Goal: Task Accomplishment & Management: Manage account settings

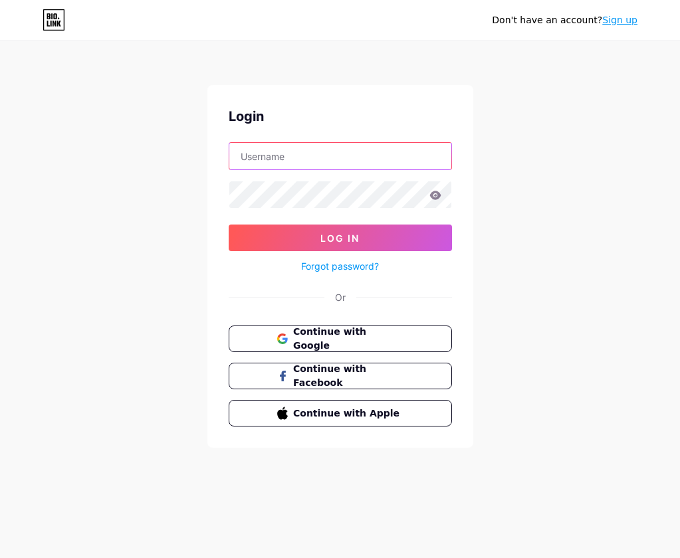
click at [319, 148] on input "text" at bounding box center [340, 156] width 222 height 27
type input "Alanyy1"
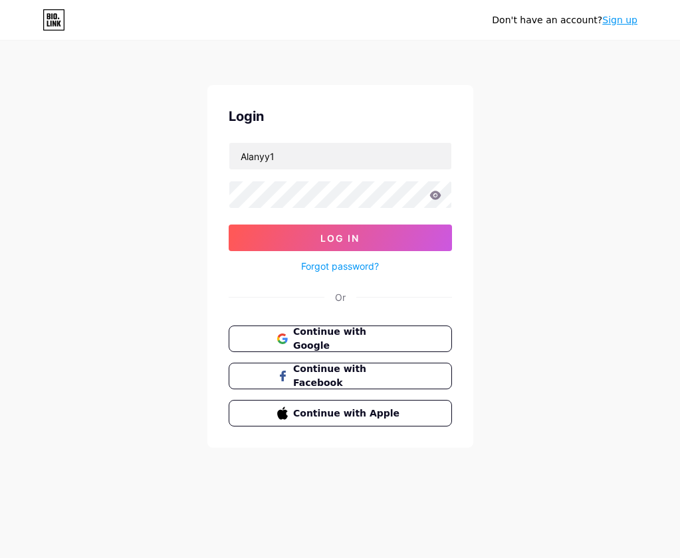
click at [331, 266] on link "Forgot password?" at bounding box center [340, 266] width 78 height 14
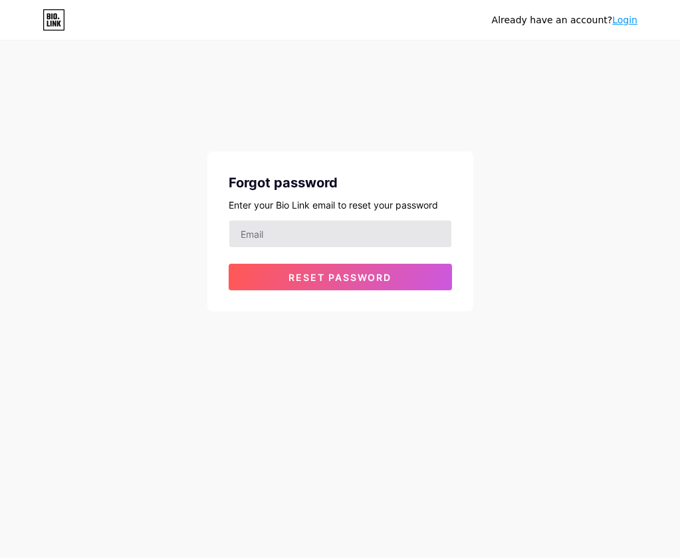
drag, startPoint x: 350, startPoint y: 282, endPoint x: 294, endPoint y: 233, distance: 73.4
click at [349, 282] on span "Reset password" at bounding box center [339, 277] width 103 height 11
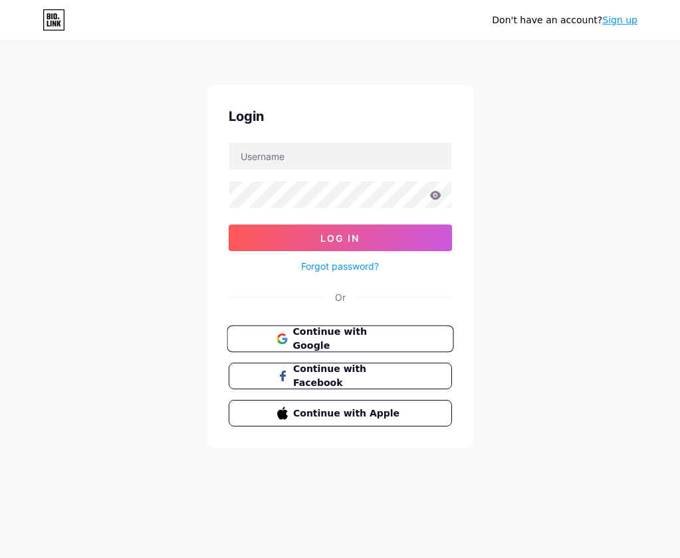
click at [415, 344] on button "Continue with Google" at bounding box center [340, 339] width 227 height 27
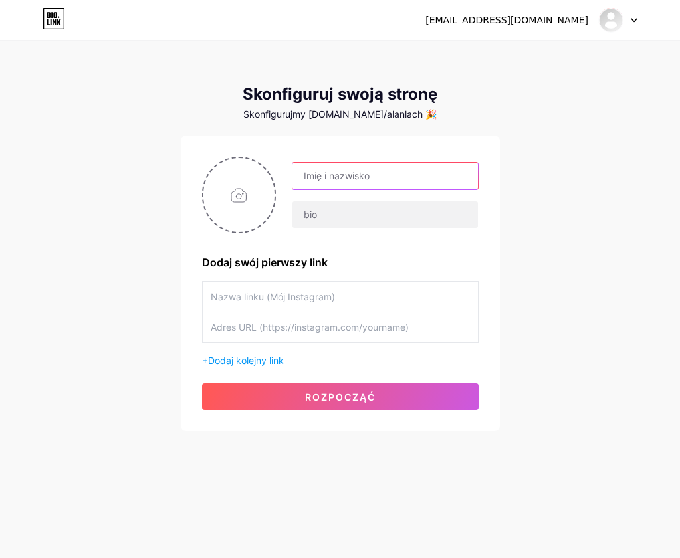
click at [357, 177] on input "text" at bounding box center [384, 176] width 185 height 27
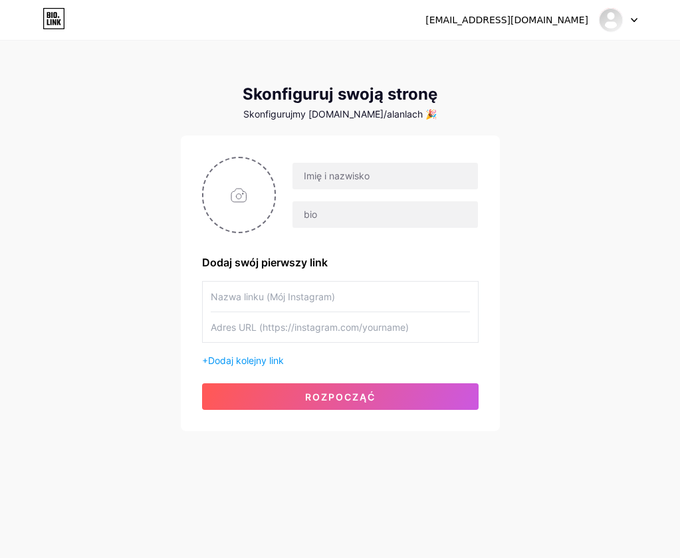
click at [497, 184] on div "Dodaj swój pierwszy link + Dodaj kolejny link Rozpocząć" at bounding box center [340, 284] width 319 height 296
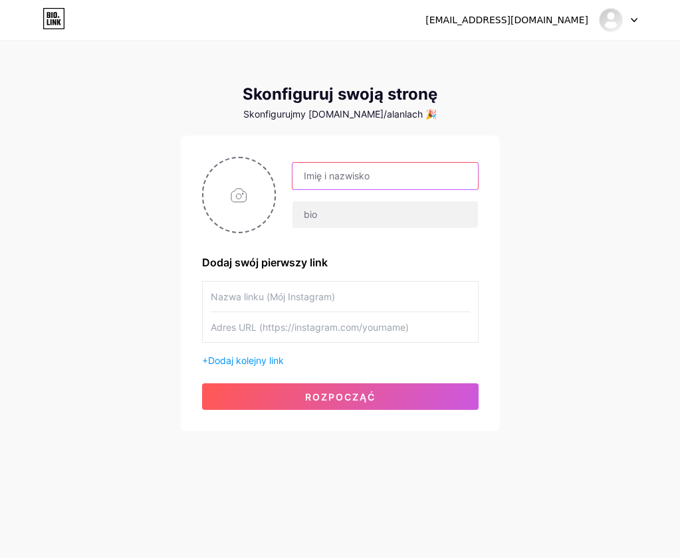
click at [346, 176] on input "text" at bounding box center [384, 176] width 185 height 27
drag, startPoint x: 442, startPoint y: 171, endPoint x: 376, endPoint y: 191, distance: 68.5
click at [376, 191] on div "[EMAIL_ADDRESS][DOMAIN_NAME]" at bounding box center [377, 195] width 202 height 66
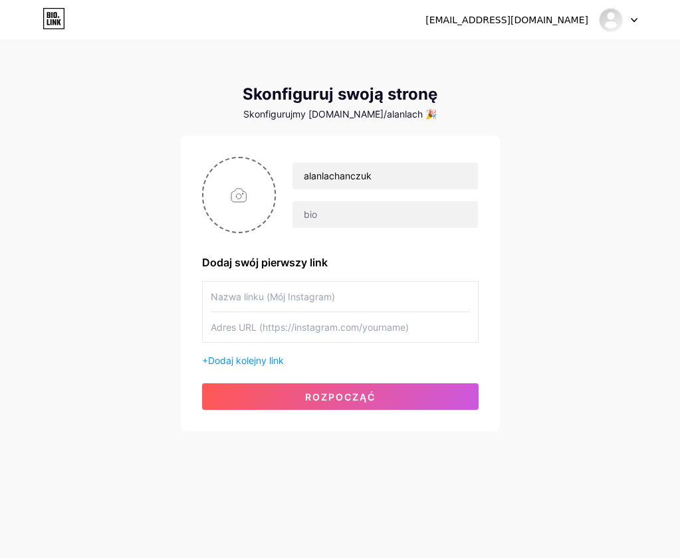
click at [486, 151] on div "alanlachanczuk Dodaj swój pierwszy link + Dodaj kolejny link Rozpocząć" at bounding box center [340, 284] width 319 height 296
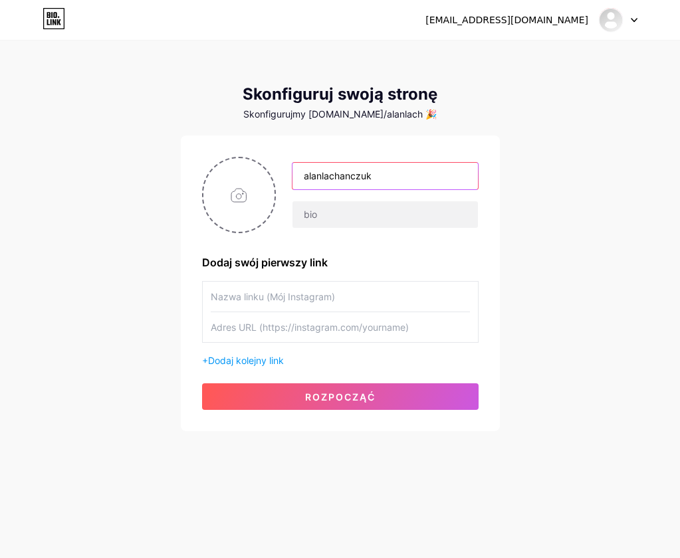
click at [326, 175] on input "alanlachanczuk" at bounding box center [384, 176] width 185 height 27
type input "alanl achanczuk"
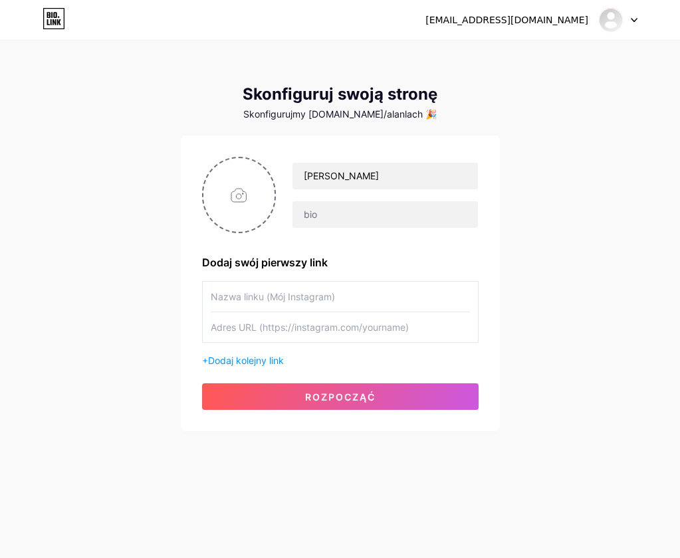
click at [309, 300] on input "text" at bounding box center [340, 297] width 259 height 30
click at [366, 328] on input "text" at bounding box center [340, 327] width 259 height 30
click at [302, 293] on input "text" at bounding box center [340, 297] width 259 height 30
drag, startPoint x: 328, startPoint y: 305, endPoint x: 335, endPoint y: 305, distance: 7.3
click at [328, 305] on input "text" at bounding box center [340, 297] width 259 height 30
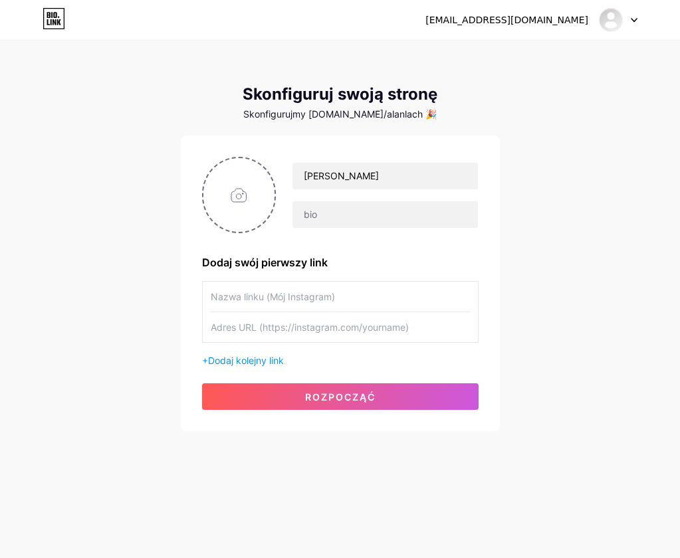
paste input "[URL][DOMAIN_NAME]"
type input "[URL][DOMAIN_NAME]"
click at [383, 326] on input "text" at bounding box center [340, 327] width 259 height 30
paste input "[URL][DOMAIN_NAME]"
type input "[URL][DOMAIN_NAME]"
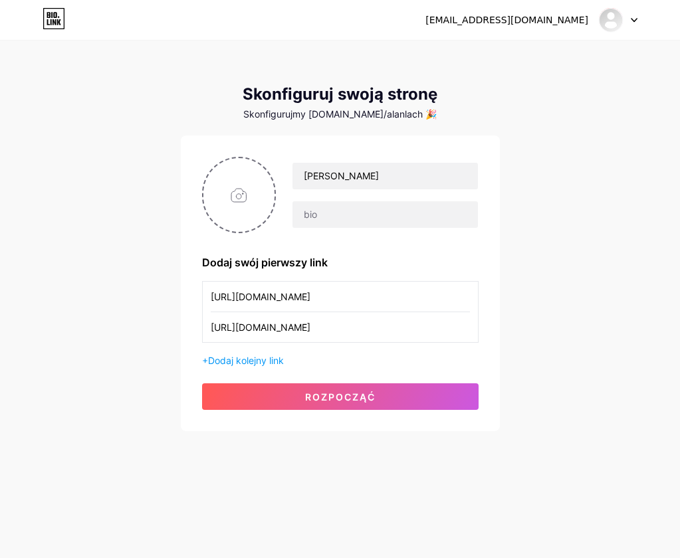
drag, startPoint x: 394, startPoint y: 290, endPoint x: -7, endPoint y: 304, distance: 400.9
click at [0, 304] on html "lachanczuka@gmail.com Dashboard Logout Skonfiguruj swoją stronę Skonfigurujmy b…" at bounding box center [340, 279] width 680 height 558
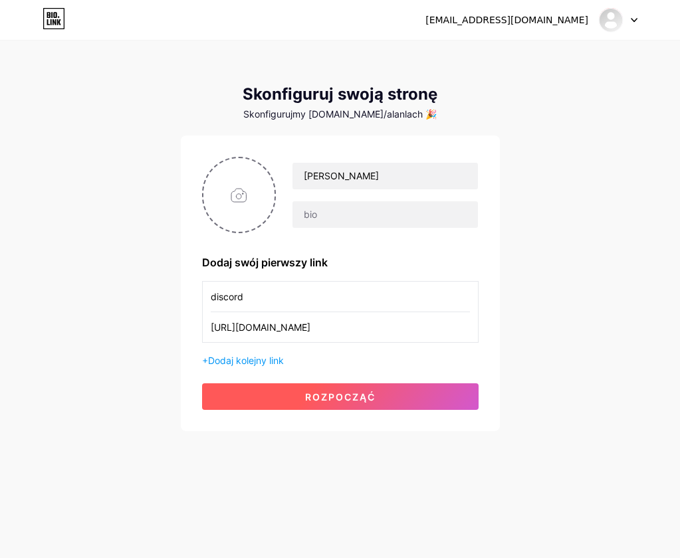
type input "discord"
click at [222, 393] on button "Rozpocząć" at bounding box center [340, 396] width 276 height 27
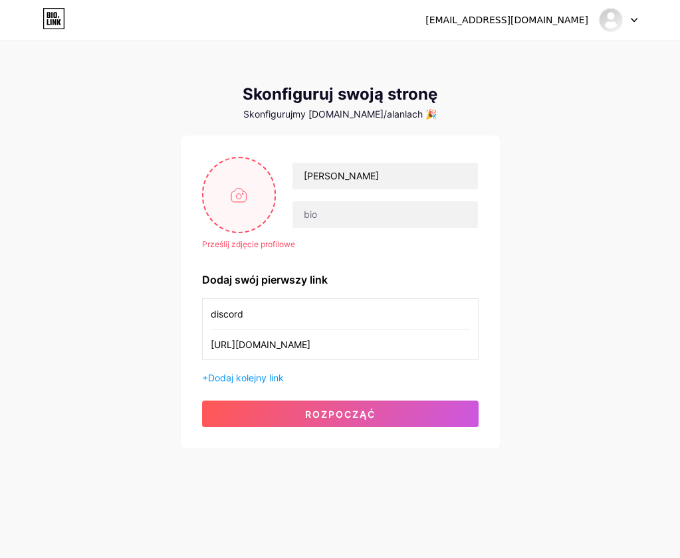
drag, startPoint x: 237, startPoint y: 159, endPoint x: 237, endPoint y: 167, distance: 7.3
click at [237, 167] on input "file" at bounding box center [239, 195] width 72 height 74
click at [249, 209] on input "file" at bounding box center [239, 195] width 72 height 74
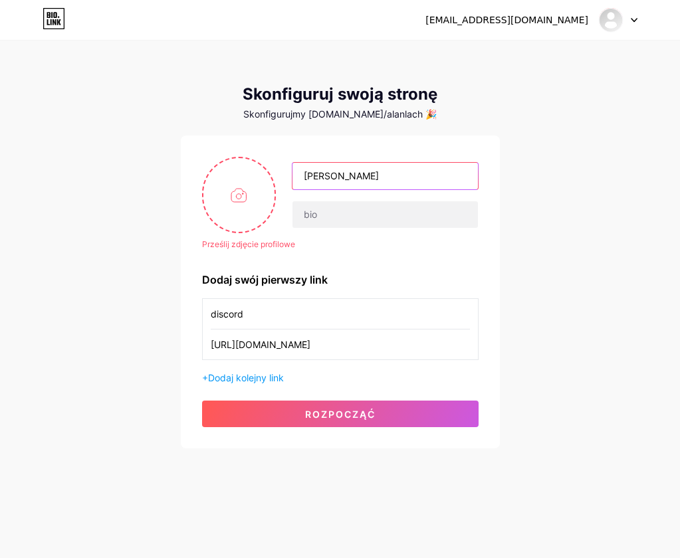
drag, startPoint x: 385, startPoint y: 176, endPoint x: 330, endPoint y: 181, distance: 55.4
click at [330, 181] on input "alanl achanczuk" at bounding box center [384, 176] width 185 height 27
type input "a"
type input "4lanek"
click at [341, 179] on input "4lanek" at bounding box center [384, 176] width 185 height 27
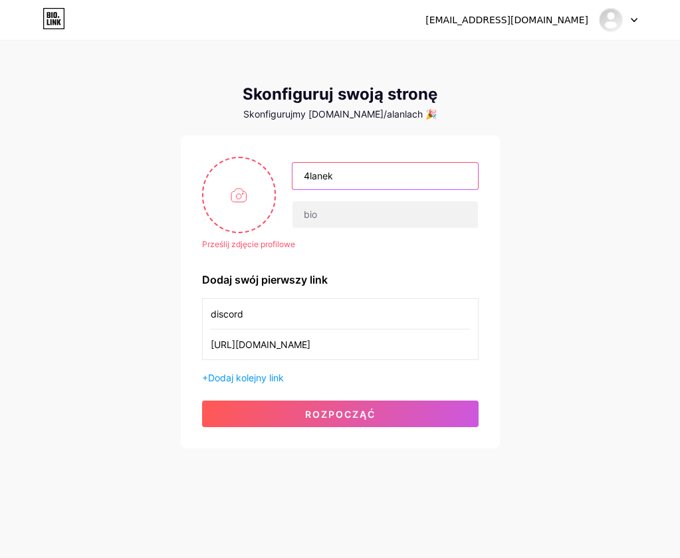
click at [386, 169] on input "4lanek" at bounding box center [384, 176] width 185 height 27
click at [373, 181] on input "4lanek" at bounding box center [384, 176] width 185 height 27
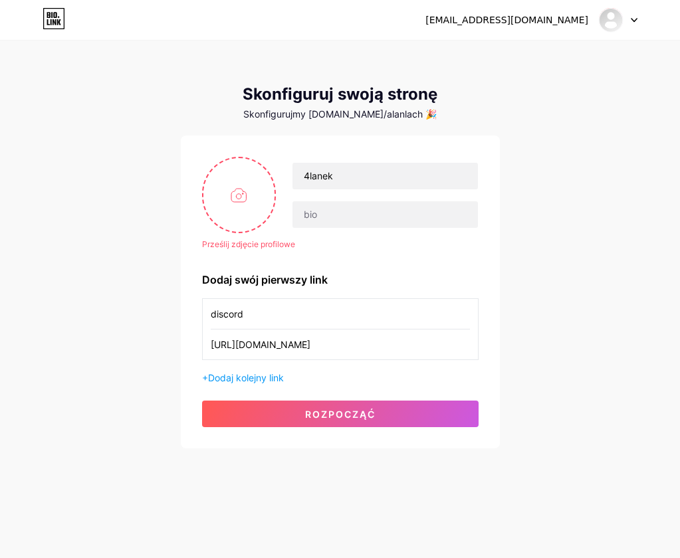
click at [388, 109] on div "Skonfigurujmy bio.link/alanlach 🎉" at bounding box center [340, 114] width 319 height 11
drag, startPoint x: 388, startPoint y: 108, endPoint x: 407, endPoint y: 112, distance: 19.7
click at [407, 112] on div "Skonfigurujmy bio.link/alanlach 🎉" at bounding box center [340, 114] width 319 height 11
click at [409, 114] on div "Skonfigurujmy bio.link/alanlach 🎉" at bounding box center [340, 114] width 319 height 11
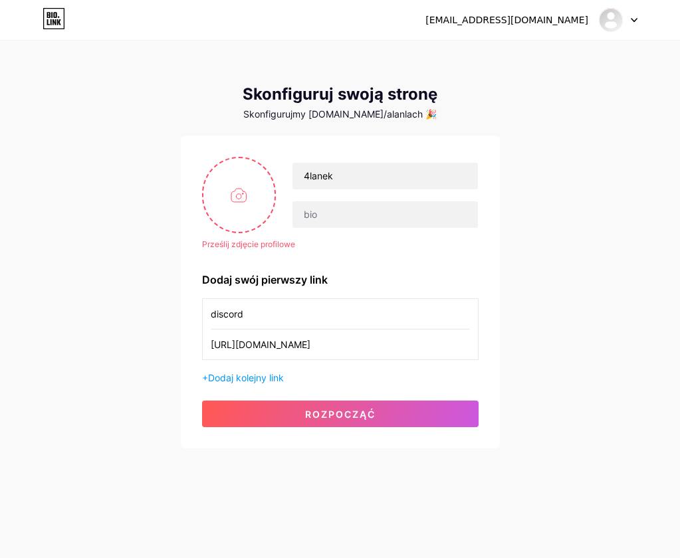
drag, startPoint x: 409, startPoint y: 114, endPoint x: 397, endPoint y: 117, distance: 12.4
click at [397, 117] on div "Skonfigurujmy bio.link/alanlach 🎉" at bounding box center [340, 114] width 319 height 11
click at [383, 117] on div "Skonfigurujmy bio.link/alanlach 🎉" at bounding box center [340, 114] width 319 height 11
click at [359, 118] on div "Skonfigurujmy bio.link/alanlach 🎉" at bounding box center [340, 114] width 319 height 11
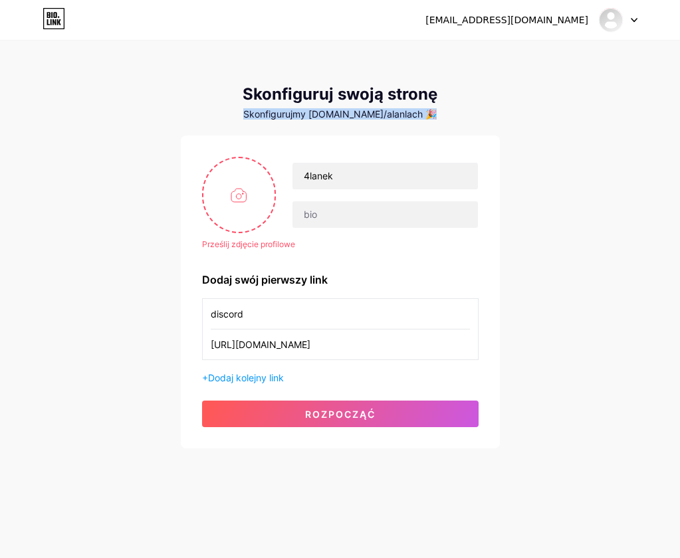
click at [359, 118] on div "Skonfigurujmy bio.link/alanlach 🎉" at bounding box center [340, 114] width 319 height 11
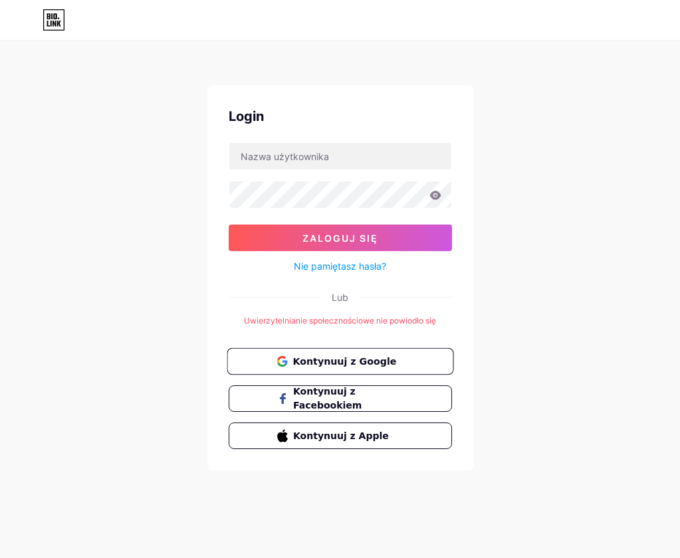
click at [350, 371] on button "Kontynuuj z Google" at bounding box center [340, 361] width 227 height 27
click at [350, 367] on span "Kontynuuj z Google" at bounding box center [347, 361] width 111 height 14
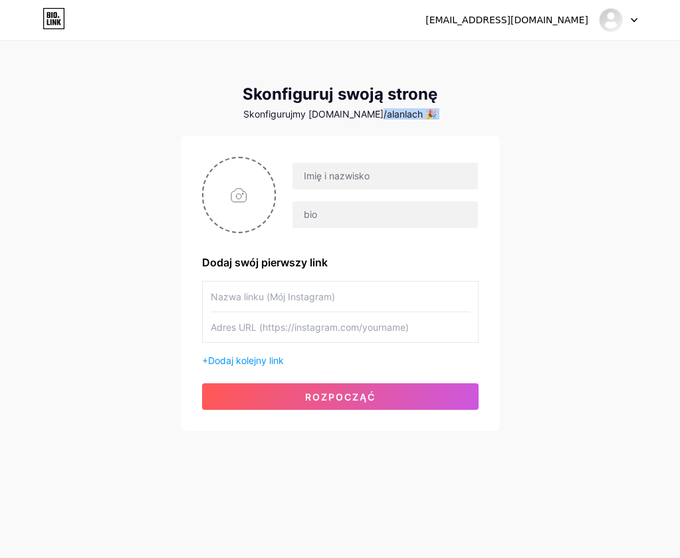
drag, startPoint x: 345, startPoint y: 120, endPoint x: 383, endPoint y: 118, distance: 38.6
click at [383, 118] on div "Skonfiguruj swoją stronę Skonfigurujmy bio.link/alanlach 🎉 Dodaj swój pierwszy …" at bounding box center [340, 258] width 319 height 346
click at [385, 118] on div "Skonfigurujmy bio.link/alanlach 🎉" at bounding box center [340, 114] width 319 height 11
click at [381, 118] on div "Skonfigurujmy bio.link/alanlach 🎉" at bounding box center [340, 114] width 319 height 11
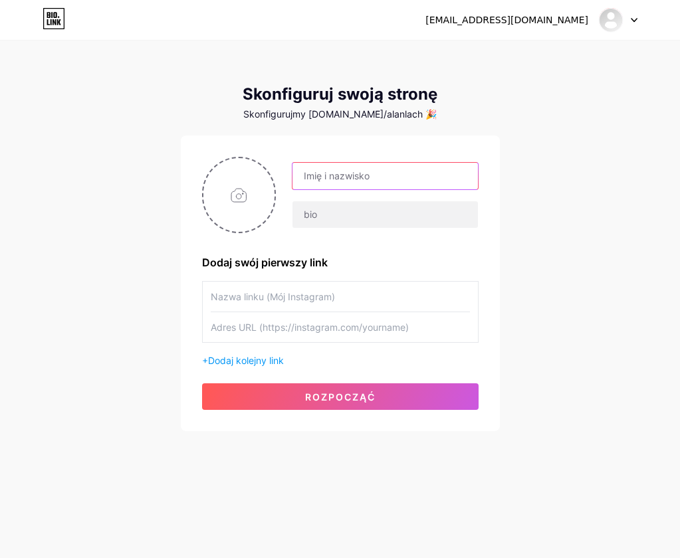
click at [339, 181] on input "text" at bounding box center [384, 176] width 185 height 27
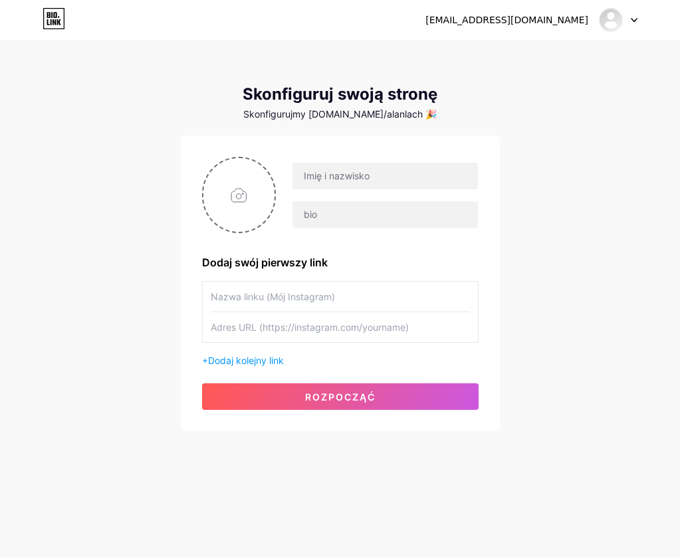
click at [385, 159] on div at bounding box center [340, 195] width 276 height 76
drag, startPoint x: 365, startPoint y: 117, endPoint x: 406, endPoint y: 117, distance: 40.5
click at [406, 117] on div "Skonfigurujmy bio.link/alanlach 🎉" at bounding box center [340, 114] width 319 height 11
drag, startPoint x: 406, startPoint y: 117, endPoint x: 383, endPoint y: 117, distance: 23.3
click at [383, 117] on div "Skonfigurujmy bio.link/alanlach 🎉" at bounding box center [340, 114] width 319 height 11
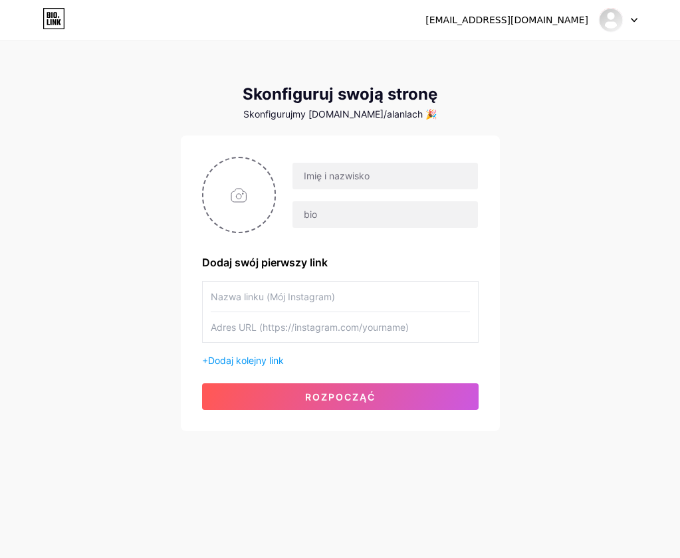
click at [358, 162] on div at bounding box center [385, 176] width 186 height 28
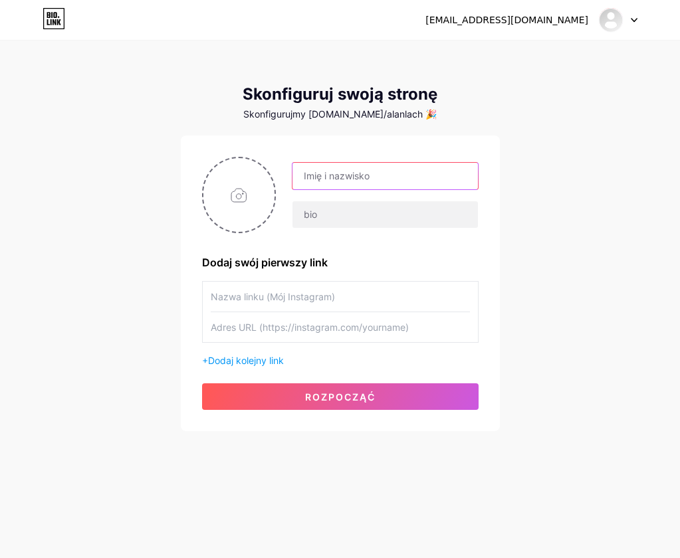
click at [357, 169] on input "text" at bounding box center [384, 176] width 185 height 27
drag, startPoint x: 438, startPoint y: 171, endPoint x: 371, endPoint y: 194, distance: 70.2
click at [371, 194] on div "alanlachanczuk@gmail.com" at bounding box center [377, 195] width 202 height 66
drag, startPoint x: 395, startPoint y: 182, endPoint x: 324, endPoint y: 192, distance: 71.1
click at [324, 192] on div "alanlachanczuk" at bounding box center [377, 195] width 202 height 66
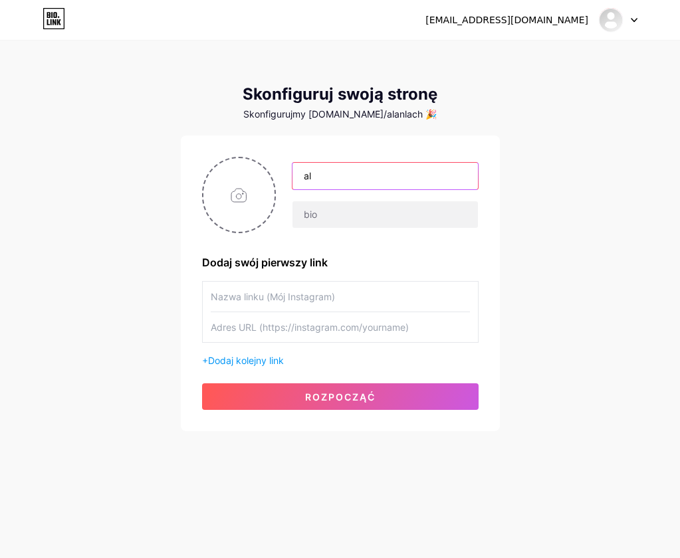
type input "a"
type input "4lanek211"
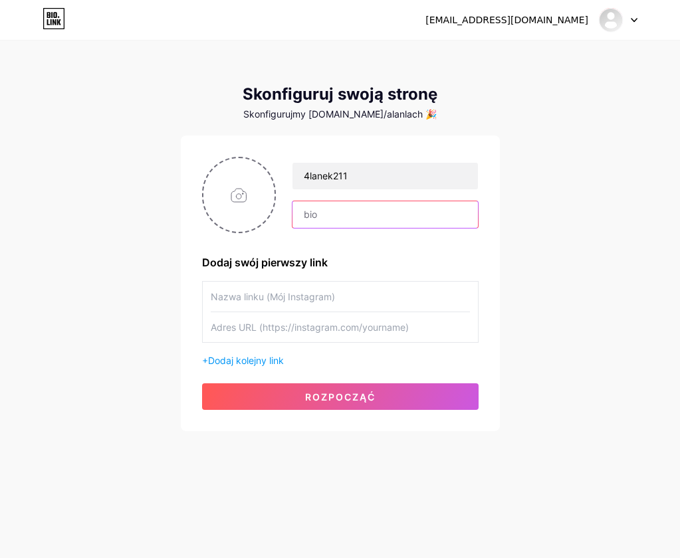
click at [339, 221] on input "text" at bounding box center [384, 214] width 185 height 27
type input "streamuje se ba twitchu"
click at [335, 303] on input "text" at bounding box center [340, 297] width 259 height 30
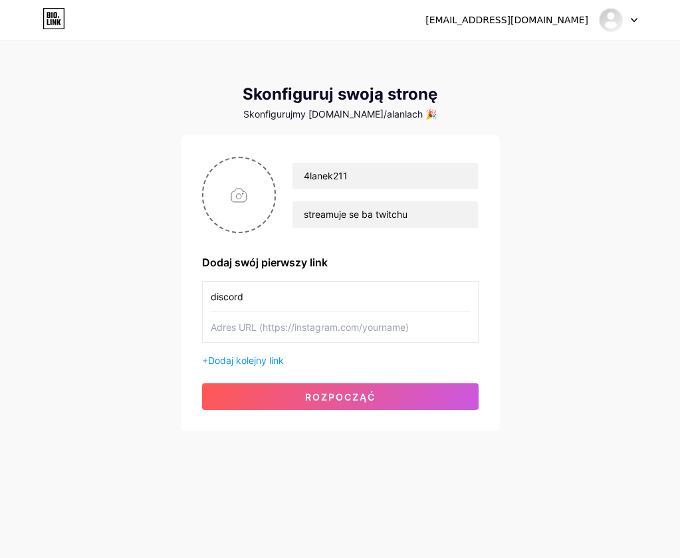
type input "discord"
click at [403, 329] on input "text" at bounding box center [340, 327] width 259 height 30
paste input "[URL][DOMAIN_NAME]"
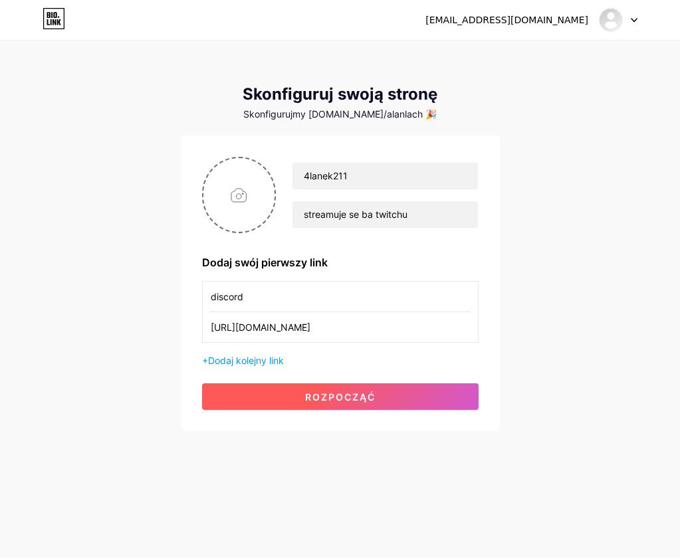
type input "[URL][DOMAIN_NAME]"
click at [357, 387] on button "Rozpocząć" at bounding box center [340, 396] width 276 height 27
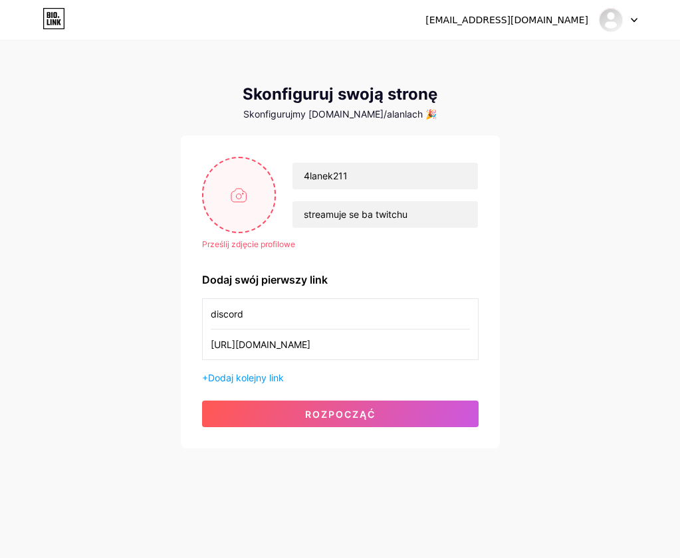
click at [259, 226] on input "file" at bounding box center [239, 195] width 72 height 74
type input "C:\fakepath\Zrzut ekranu 2025-08-15 130704.png"
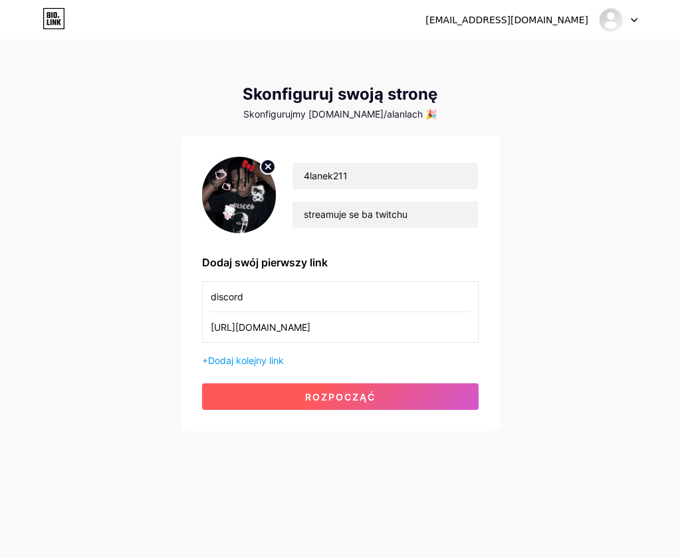
click at [310, 394] on span "Rozpocząć" at bounding box center [340, 396] width 70 height 11
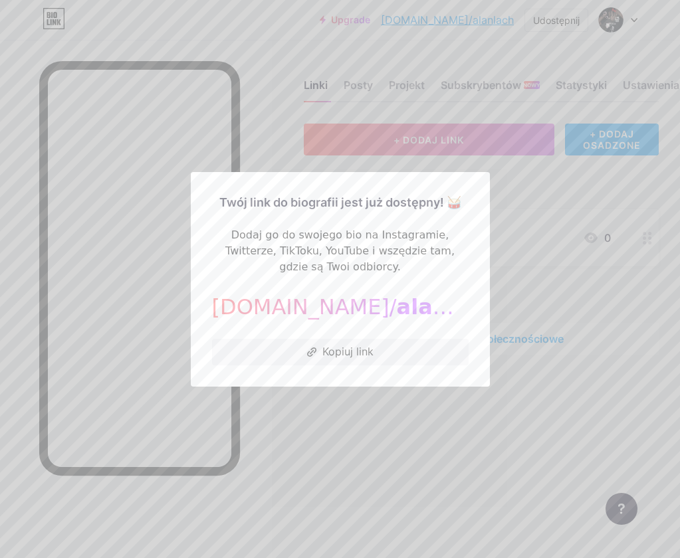
click at [494, 365] on div at bounding box center [340, 279] width 680 height 558
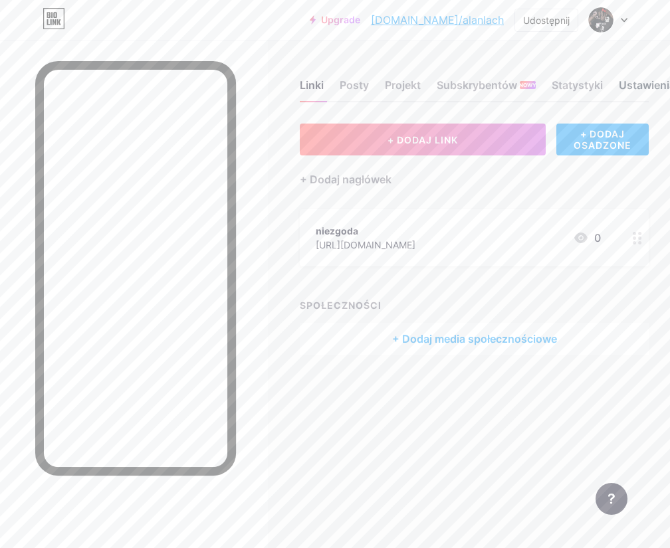
click at [637, 78] on div "Ustawienia" at bounding box center [647, 89] width 56 height 24
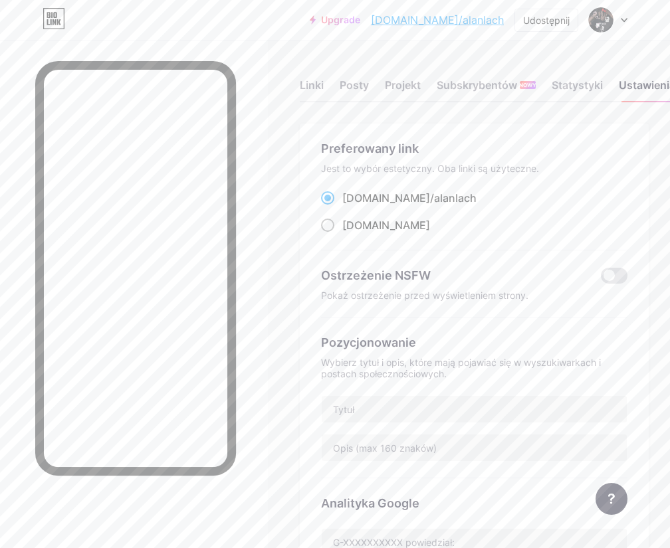
click at [339, 224] on label "alanlach.bio.link" at bounding box center [375, 225] width 109 height 16
click at [342, 233] on input "alanlach.bio.link" at bounding box center [346, 237] width 9 height 9
radio input "true"
click at [334, 193] on span at bounding box center [327, 197] width 13 height 13
click at [342, 206] on input "bio.link/ alanlach" at bounding box center [346, 210] width 9 height 9
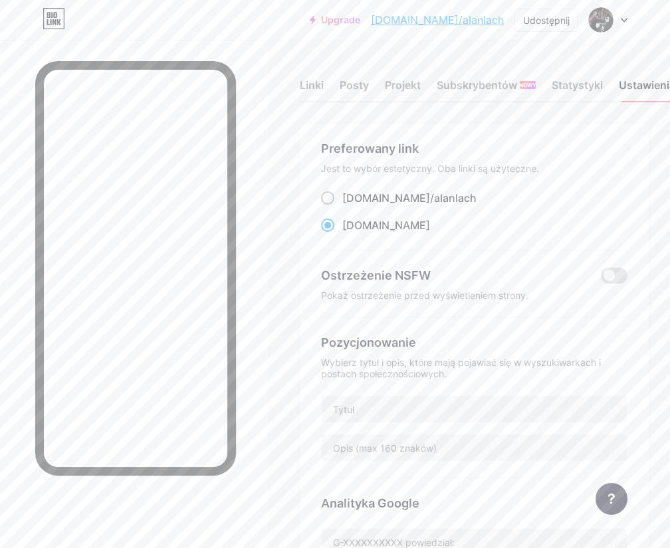
radio input "true"
click at [334, 223] on span at bounding box center [327, 225] width 13 height 13
click at [342, 233] on input "alanlach.bio.link" at bounding box center [346, 237] width 9 height 9
radio input "true"
click at [334, 197] on span at bounding box center [327, 197] width 13 height 13
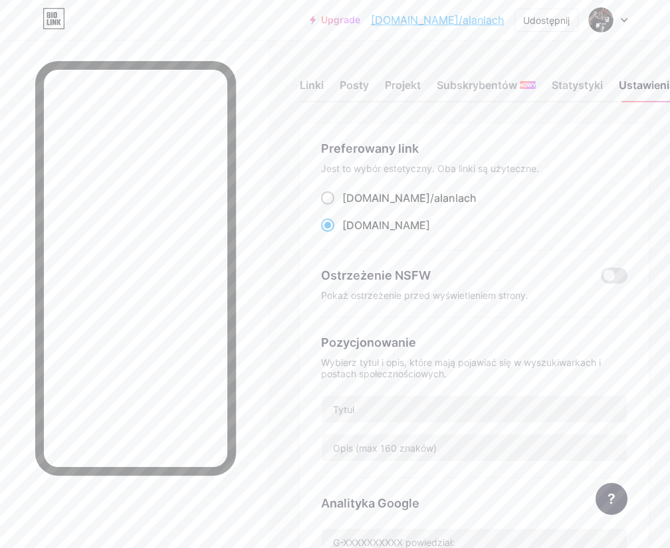
click at [342, 206] on input "bio.link/ alanlach" at bounding box center [346, 210] width 9 height 9
radio input "true"
click at [333, 224] on span at bounding box center [327, 225] width 13 height 13
click at [342, 233] on input "alanlach.bio.link" at bounding box center [346, 237] width 9 height 9
radio input "true"
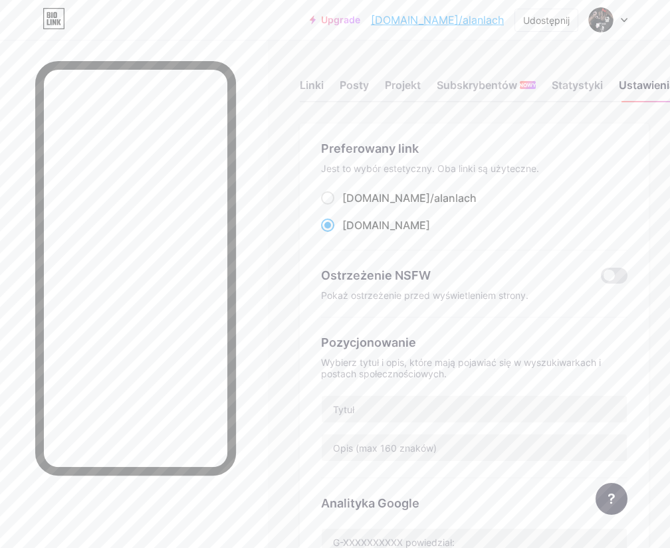
scroll to position [329, 0]
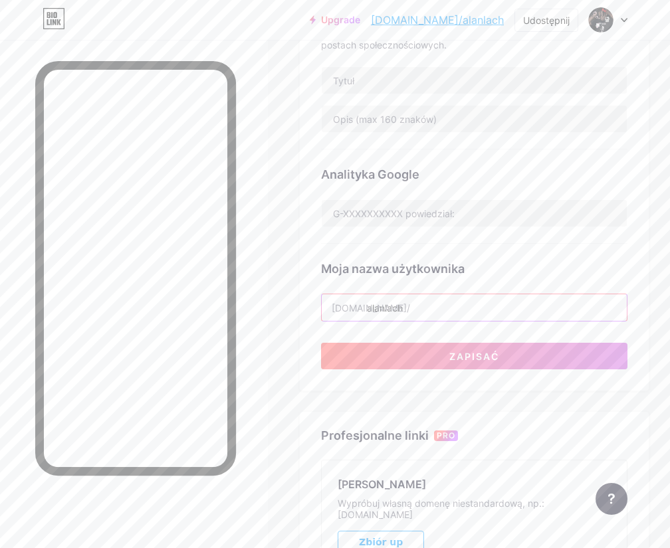
drag, startPoint x: 458, startPoint y: 312, endPoint x: 362, endPoint y: 314, distance: 96.4
click at [362, 314] on input "alanlach" at bounding box center [474, 307] width 305 height 27
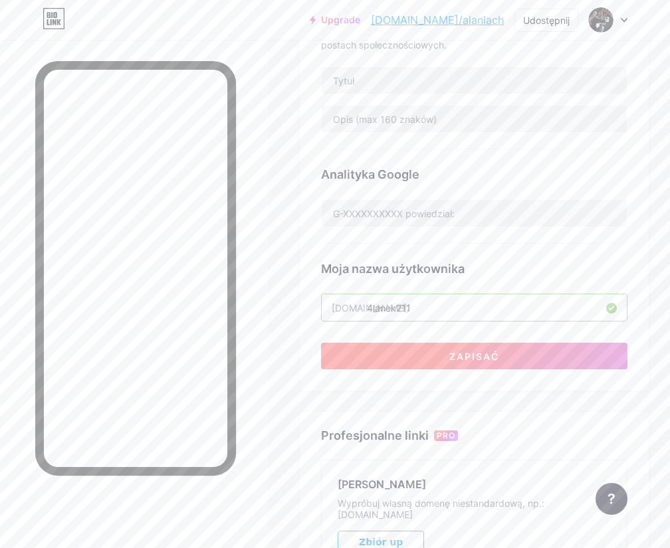
type input "4lanek211"
click at [368, 347] on button "Zapisać" at bounding box center [474, 356] width 306 height 27
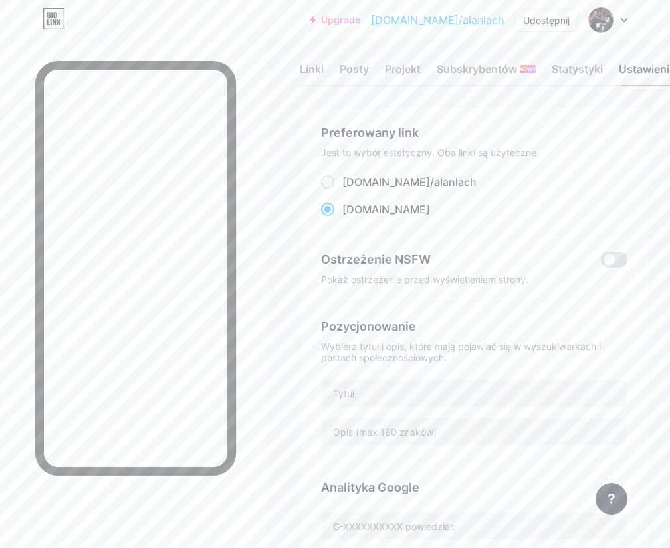
scroll to position [0, 0]
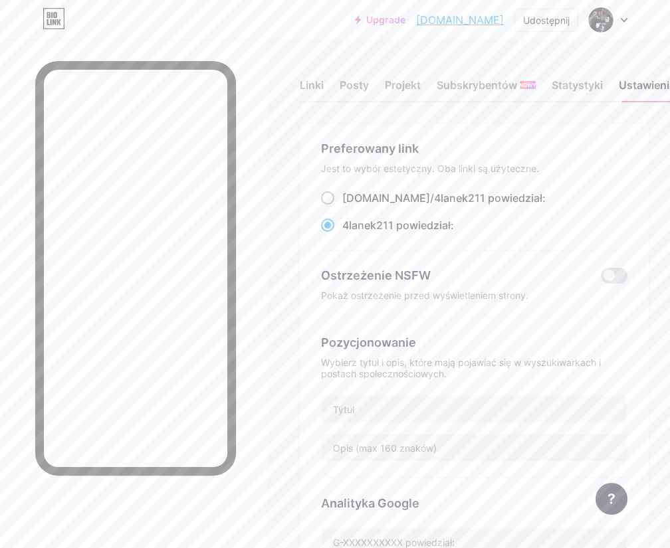
click at [347, 190] on div "bio.link/ 4lanek211 powiedział:" at bounding box center [443, 198] width 203 height 16
click at [347, 206] on input "bio.link/ 4lanek211 powiedział:" at bounding box center [346, 210] width 9 height 9
radio input "true"
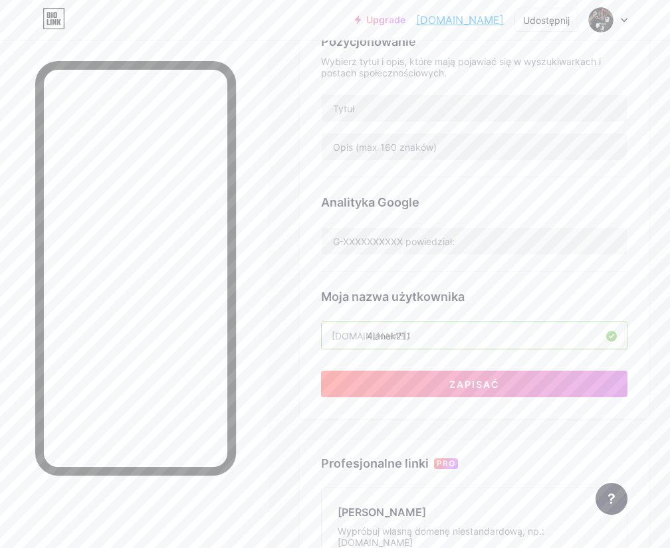
scroll to position [439, 0]
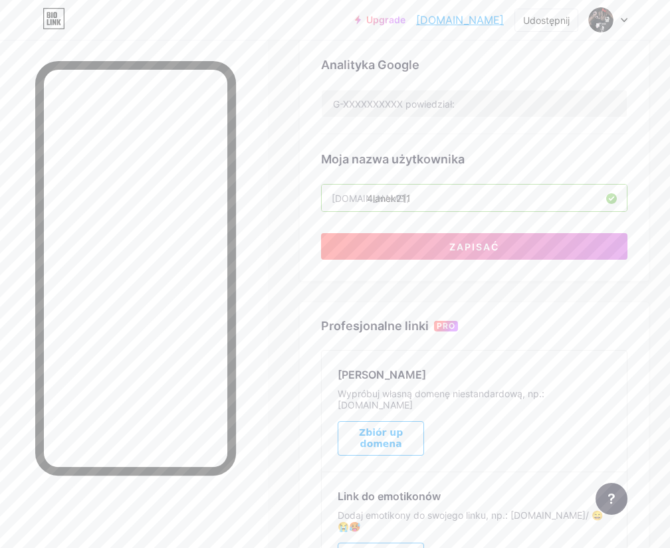
drag, startPoint x: 440, startPoint y: 184, endPoint x: 443, endPoint y: 195, distance: 11.6
click at [433, 194] on input "4lanek211" at bounding box center [474, 198] width 305 height 27
click at [445, 196] on input "4lanek211" at bounding box center [474, 198] width 305 height 27
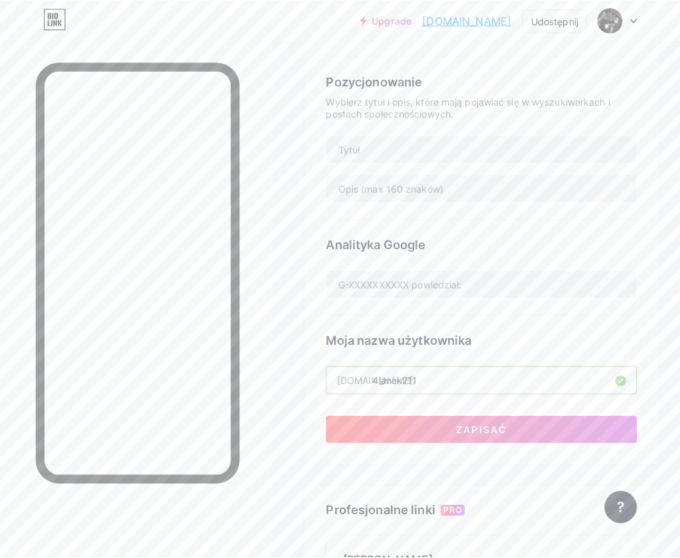
scroll to position [0, 0]
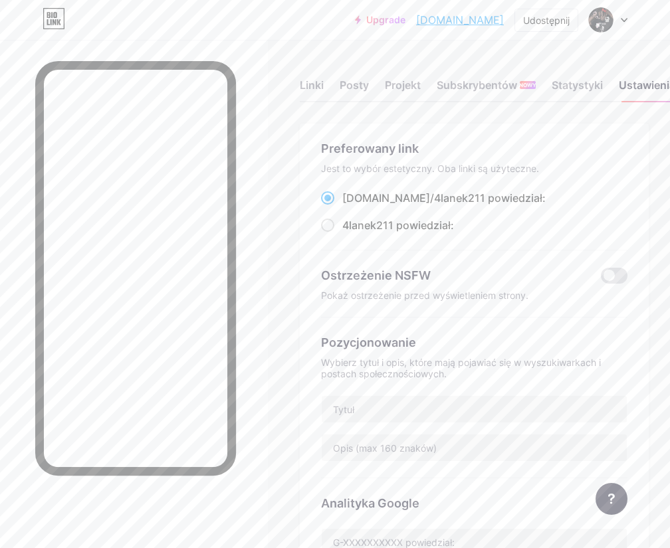
click at [321, 72] on div "Linki Posty Projekt Subskrybentów NOWY Statystyki Ustawienia" at bounding box center [474, 79] width 349 height 47
click at [318, 84] on div "Linki" at bounding box center [312, 89] width 24 height 24
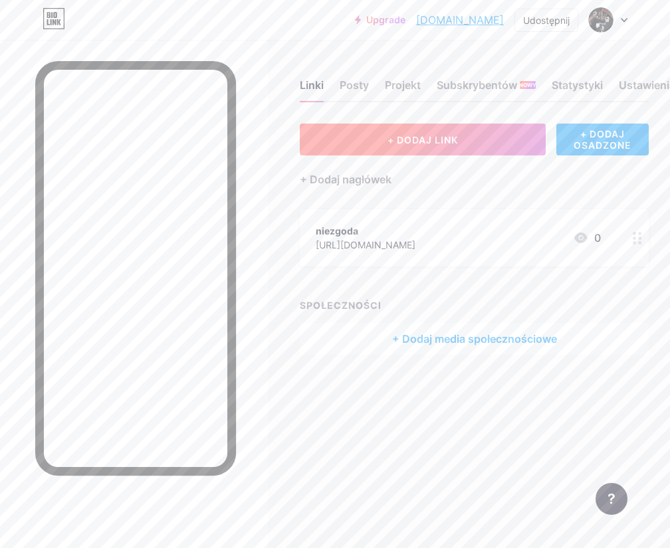
click at [428, 147] on button "+ DODAJ LINK" at bounding box center [423, 140] width 246 height 32
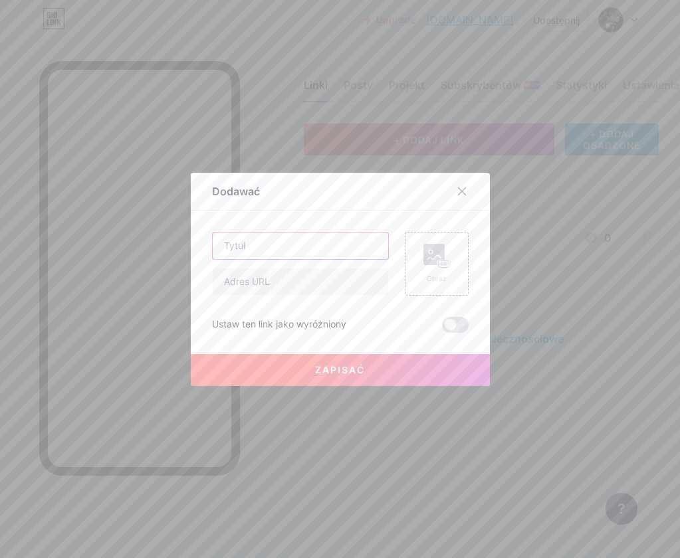
drag, startPoint x: 320, startPoint y: 249, endPoint x: 514, endPoint y: 247, distance: 194.0
click at [320, 249] on input "text" at bounding box center [300, 246] width 175 height 27
click at [225, 235] on input "text" at bounding box center [300, 246] width 175 height 27
type input "tiktok"
click at [278, 285] on input "text" at bounding box center [300, 281] width 175 height 27
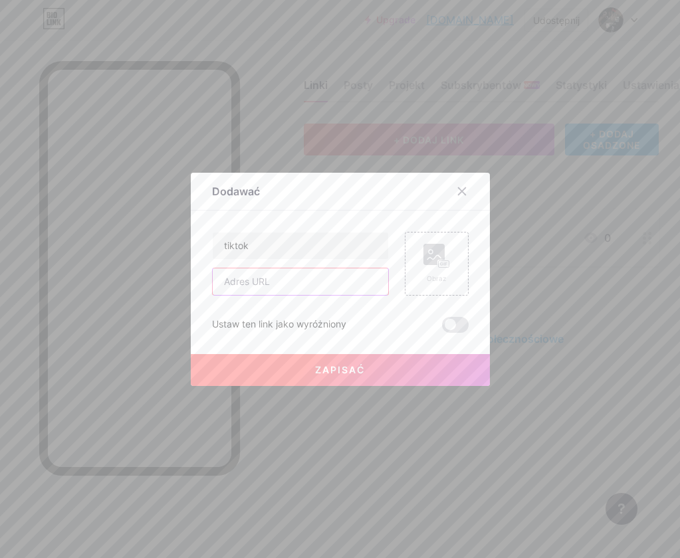
click at [238, 280] on input "text" at bounding box center [300, 281] width 175 height 27
paste input "[URL][DOMAIN_NAME]"
type input "[URL][DOMAIN_NAME]"
click at [409, 289] on div "Obraz" at bounding box center [437, 264] width 64 height 64
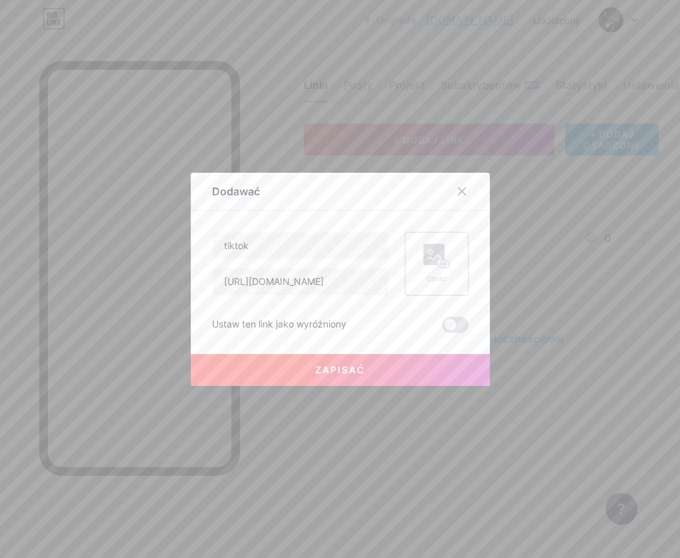
scroll to position [0, 0]
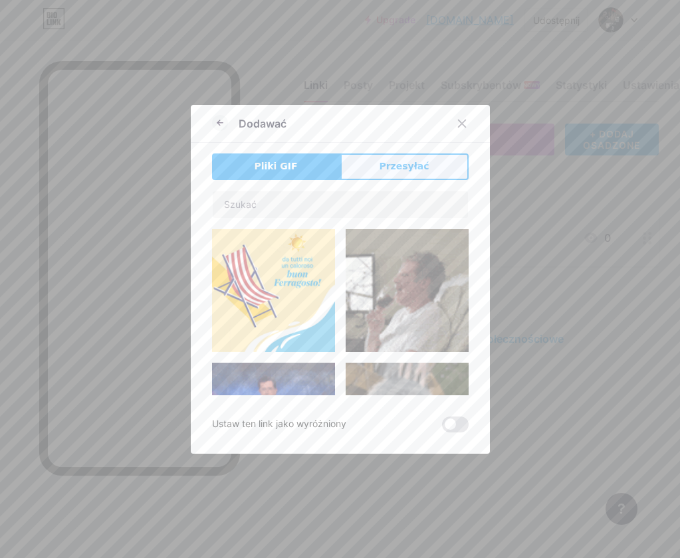
click at [393, 161] on span "Przesyłać" at bounding box center [404, 166] width 50 height 14
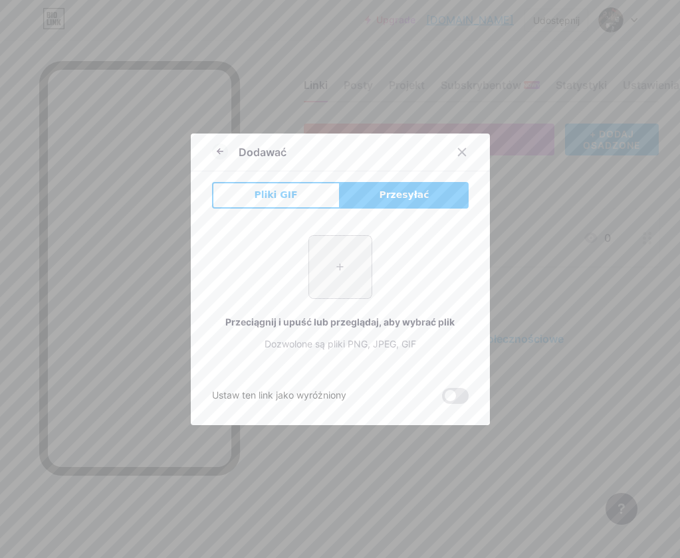
click at [352, 239] on div "+ Przeciągnij i upuść lub przeglądaj, aby wybrać plik Dozwolone są pliki PNG, J…" at bounding box center [340, 293] width 256 height 148
click at [342, 251] on input "file" at bounding box center [340, 267] width 62 height 62
click at [456, 150] on icon at bounding box center [461, 152] width 11 height 11
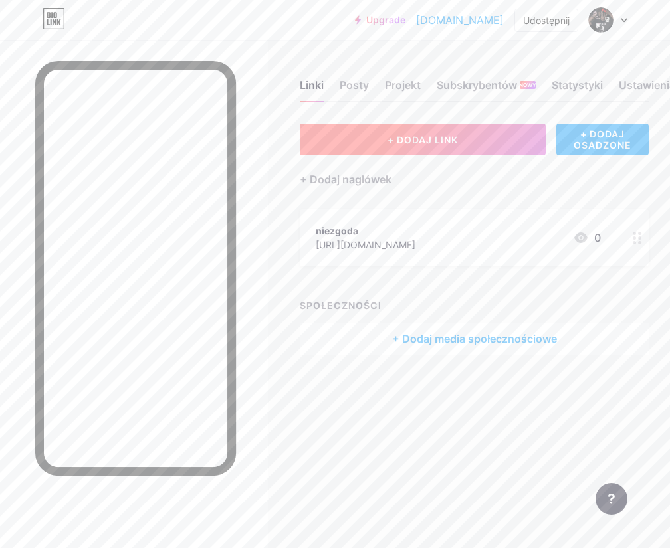
click at [456, 142] on span "+ DODAJ LINK" at bounding box center [422, 139] width 70 height 11
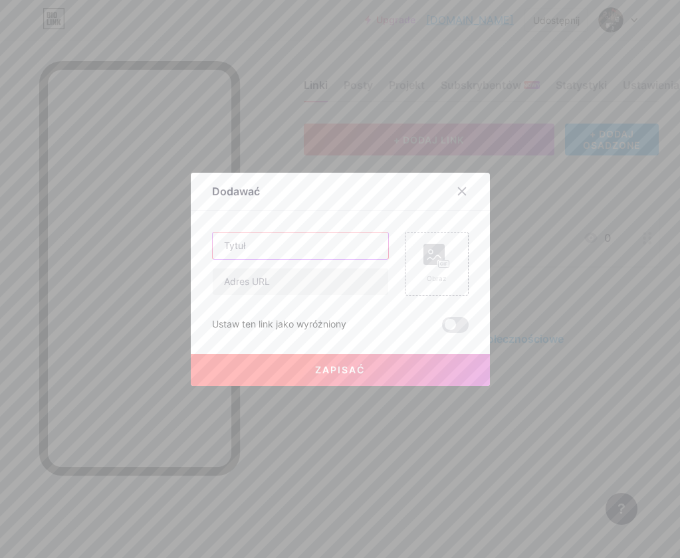
click at [343, 250] on input "text" at bounding box center [300, 246] width 175 height 27
type input "tiktok"
click at [307, 294] on input "text" at bounding box center [300, 281] width 175 height 27
paste input "[URL][DOMAIN_NAME]"
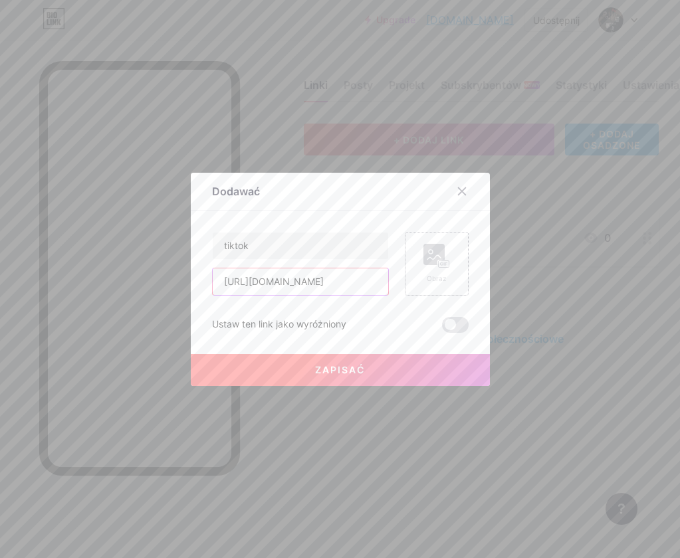
type input "[URL][DOMAIN_NAME]"
click at [438, 262] on rect at bounding box center [443, 263] width 11 height 7
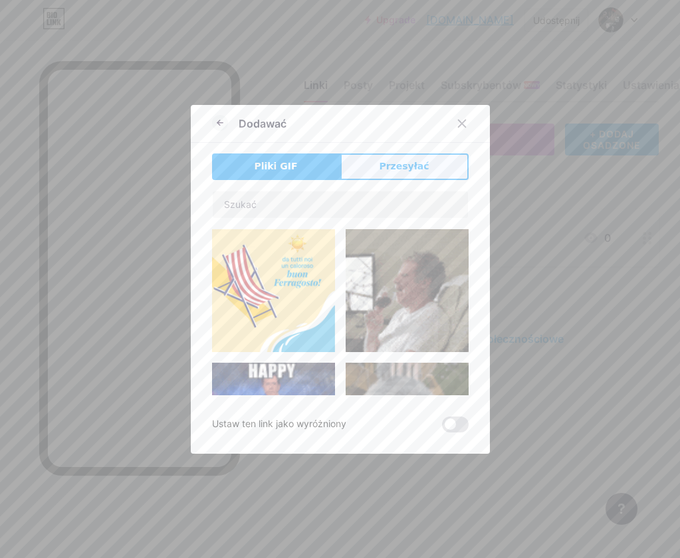
drag, startPoint x: 386, startPoint y: 153, endPoint x: 387, endPoint y: 146, distance: 8.0
click at [385, 153] on button "Przesyłać" at bounding box center [404, 166] width 128 height 27
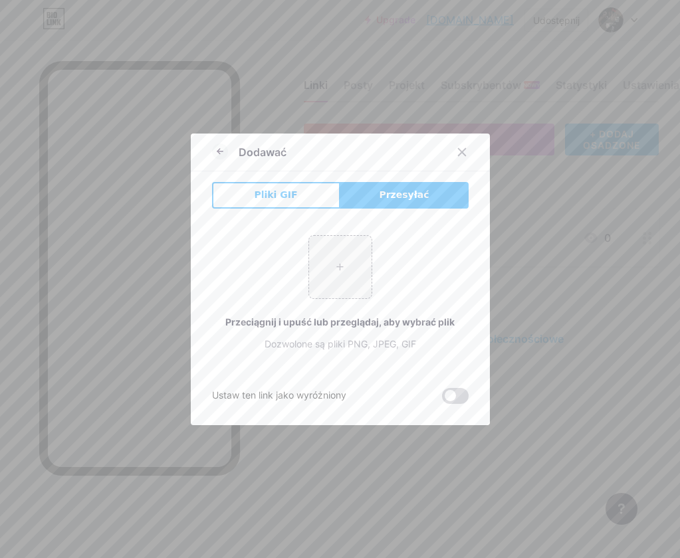
click at [447, 397] on span at bounding box center [455, 396] width 27 height 16
click at [442, 399] on input "checkbox" at bounding box center [442, 399] width 0 height 0
click at [214, 147] on icon at bounding box center [220, 152] width 16 height 16
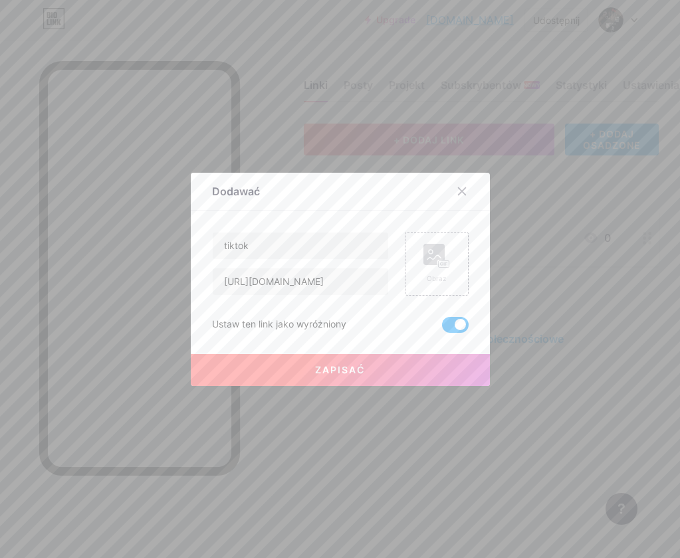
click at [447, 328] on span at bounding box center [455, 325] width 27 height 16
click at [442, 328] on input "checkbox" at bounding box center [442, 328] width 0 height 0
click at [326, 373] on span "Zapisać" at bounding box center [340, 369] width 50 height 11
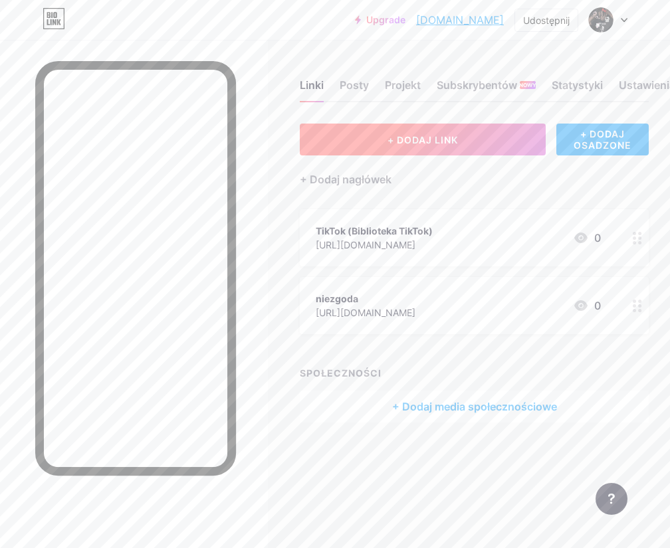
click at [481, 131] on button "+ DODAJ LINK" at bounding box center [423, 140] width 246 height 32
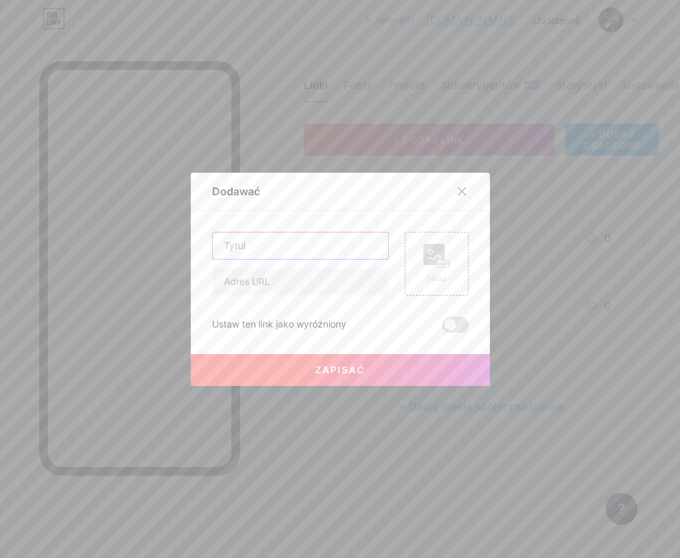
click at [308, 242] on input "text" at bounding box center [300, 246] width 175 height 27
click at [245, 238] on input "text" at bounding box center [300, 246] width 175 height 27
type input "twitch"
drag, startPoint x: 264, startPoint y: 274, endPoint x: 293, endPoint y: 286, distance: 31.8
click at [264, 274] on input "text" at bounding box center [300, 281] width 175 height 27
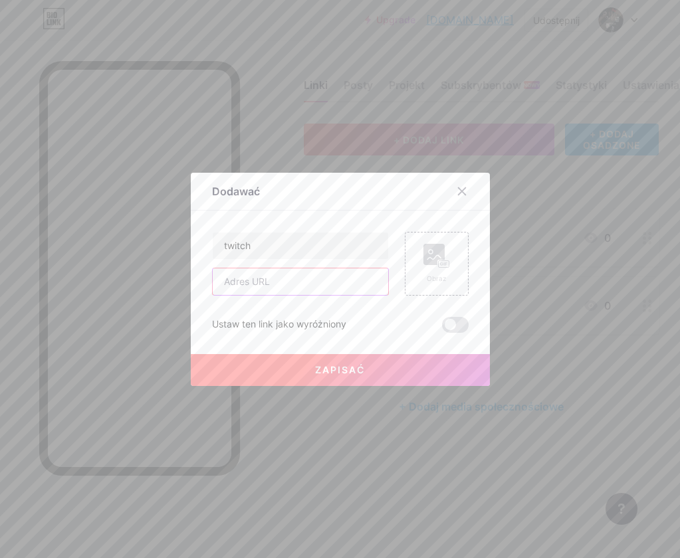
type input "[URL][DOMAIN_NAME]"
click at [335, 371] on span "Zapisać" at bounding box center [340, 369] width 50 height 11
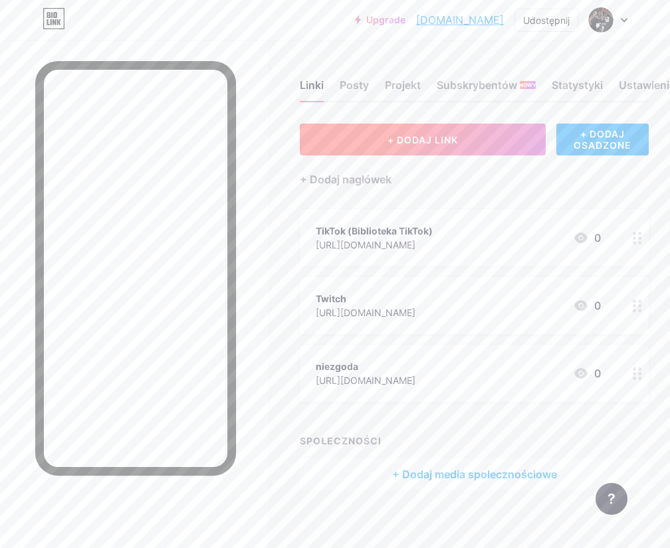
click at [488, 134] on button "+ DODAJ LINK" at bounding box center [423, 140] width 246 height 32
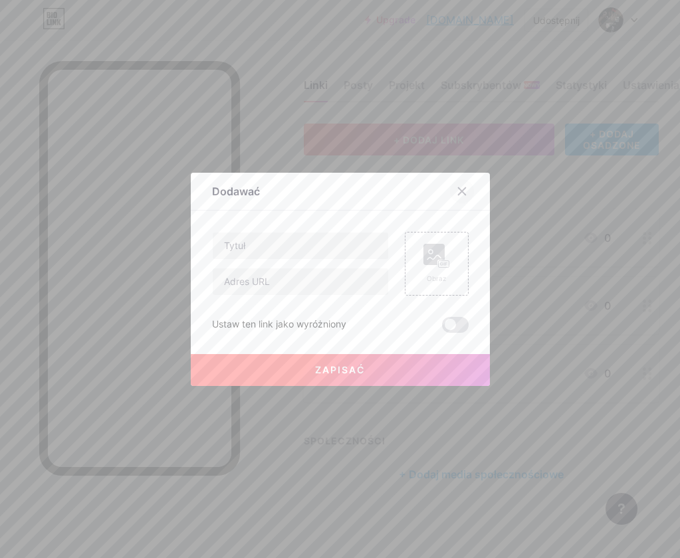
click at [456, 191] on icon at bounding box center [461, 191] width 11 height 11
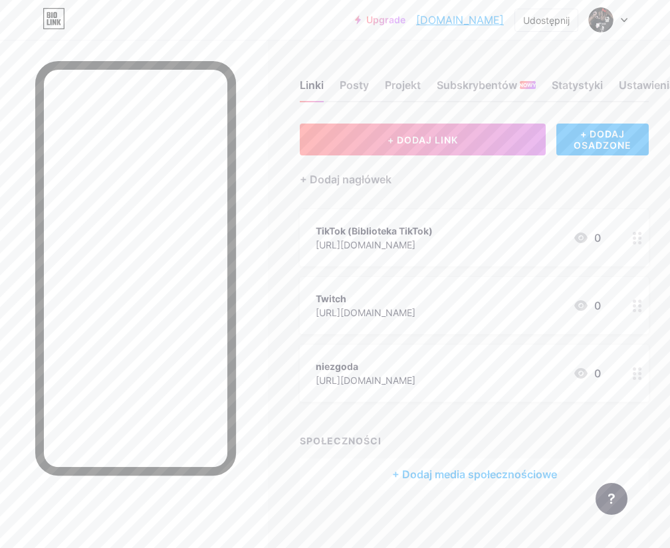
click at [636, 369] on circle at bounding box center [634, 368] width 3 height 3
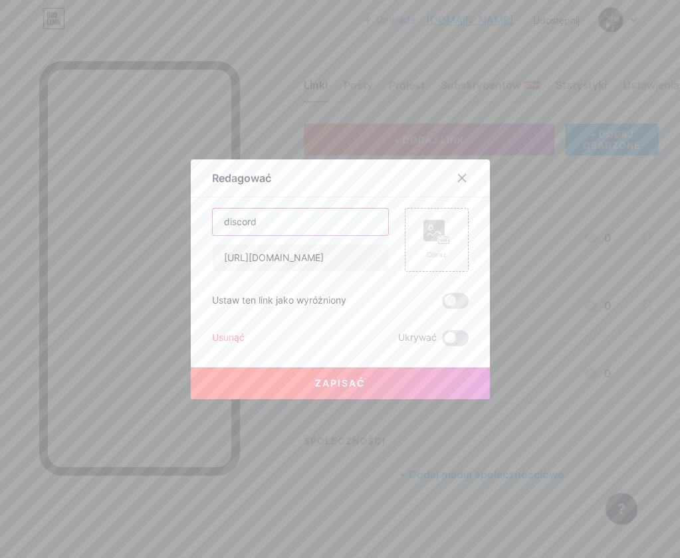
click at [315, 219] on input "discord" at bounding box center [300, 222] width 175 height 27
click at [317, 383] on span "Zapisać" at bounding box center [340, 382] width 50 height 11
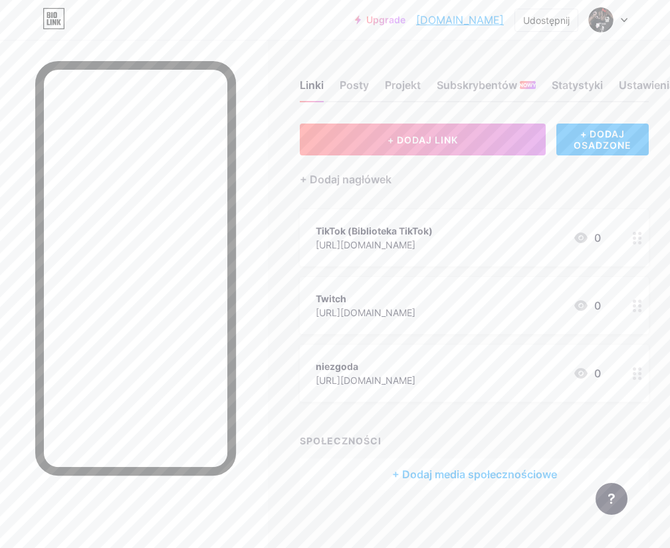
click at [618, 18] on div at bounding box center [608, 20] width 39 height 24
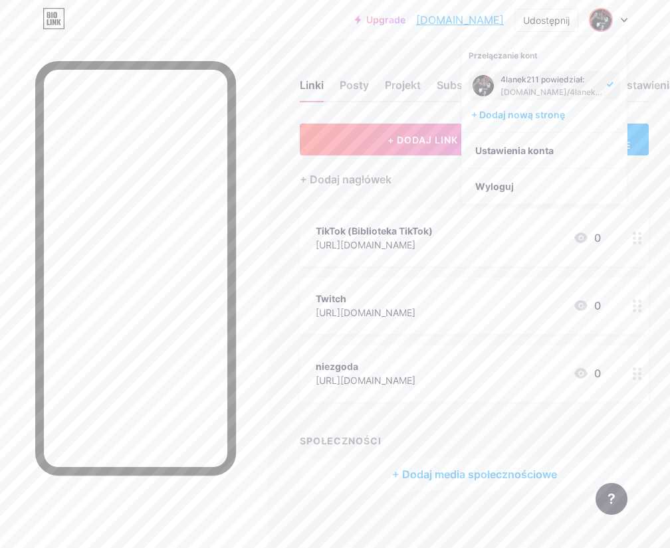
click at [485, 85] on img at bounding box center [482, 85] width 21 height 21
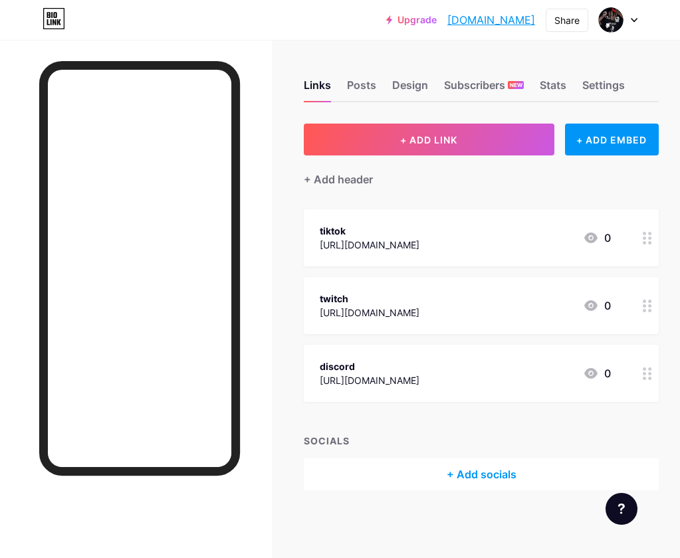
click at [504, 193] on div "+ ADD LINK + ADD EMBED + Add header tiktok [URL][DOMAIN_NAME] 0 twitch [URL][DO…" at bounding box center [481, 307] width 355 height 367
click at [595, 87] on div "Settings" at bounding box center [603, 89] width 43 height 24
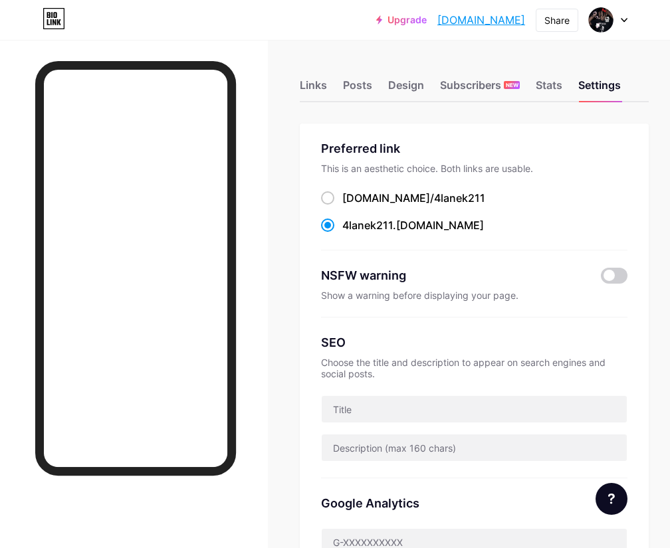
click at [472, 57] on div "Links Posts Design Subscribers NEW Stats Settings" at bounding box center [474, 79] width 349 height 47
click at [350, 201] on div "bio.link/ 4lanek211" at bounding box center [413, 198] width 143 height 16
click at [350, 206] on input "bio.link/ 4lanek211" at bounding box center [346, 210] width 9 height 9
radio input "true"
drag, startPoint x: 348, startPoint y: 199, endPoint x: 449, endPoint y: 203, distance: 101.1
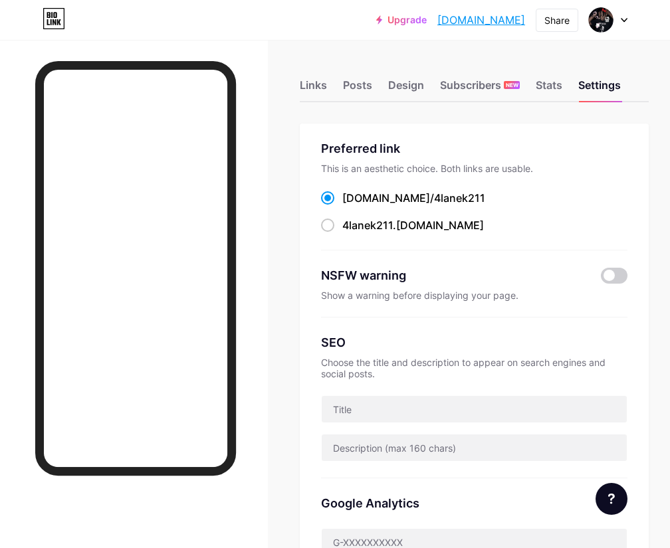
click at [449, 203] on div "bio.link/ 4lanek211" at bounding box center [474, 198] width 306 height 17
copy label "bio.link/ 4lanek211"
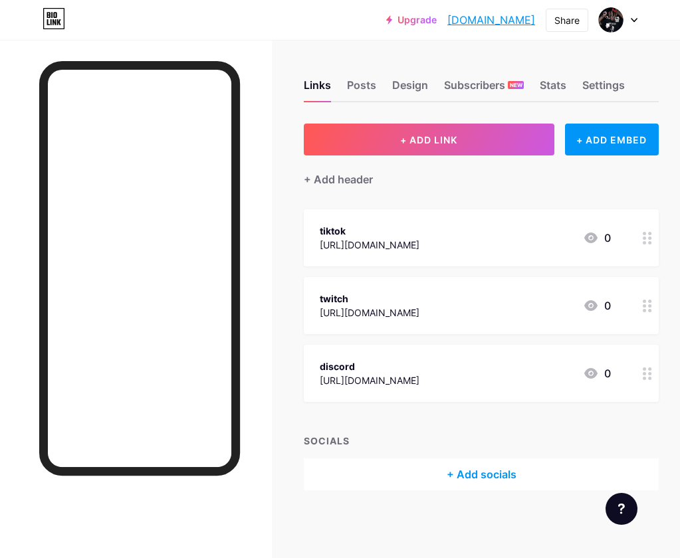
drag, startPoint x: 498, startPoint y: 145, endPoint x: 609, endPoint y: 106, distance: 117.7
click at [606, 114] on div "Links Posts Design Subscribers NEW Stats Settings + ADD LINK + ADD EMBED + Add …" at bounding box center [340, 298] width 680 height 517
click at [608, 137] on div "+ ADD EMBED" at bounding box center [612, 140] width 94 height 32
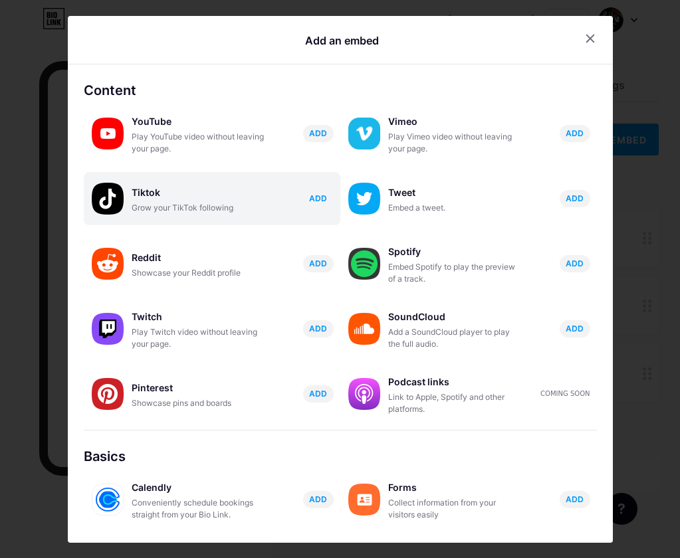
click at [316, 199] on span "ADD" at bounding box center [318, 198] width 18 height 11
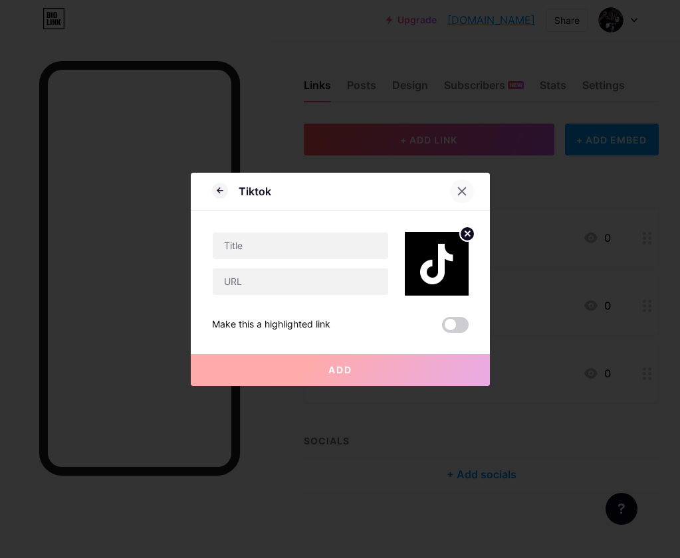
click at [458, 189] on icon at bounding box center [461, 190] width 7 height 7
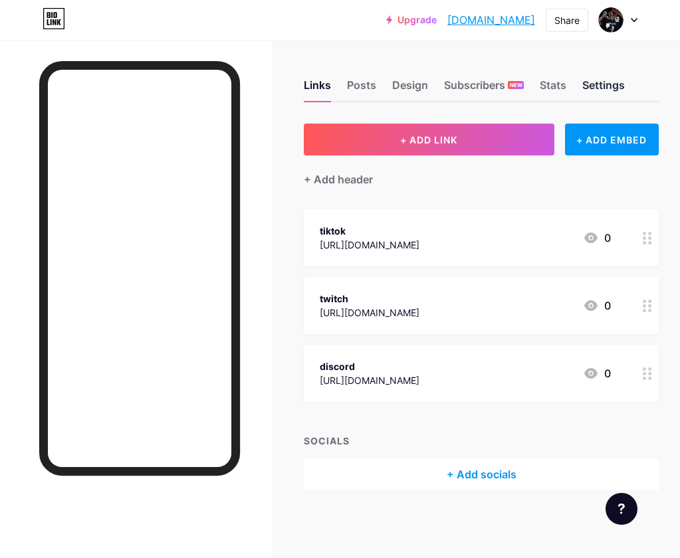
click at [595, 88] on div "Settings" at bounding box center [603, 89] width 43 height 24
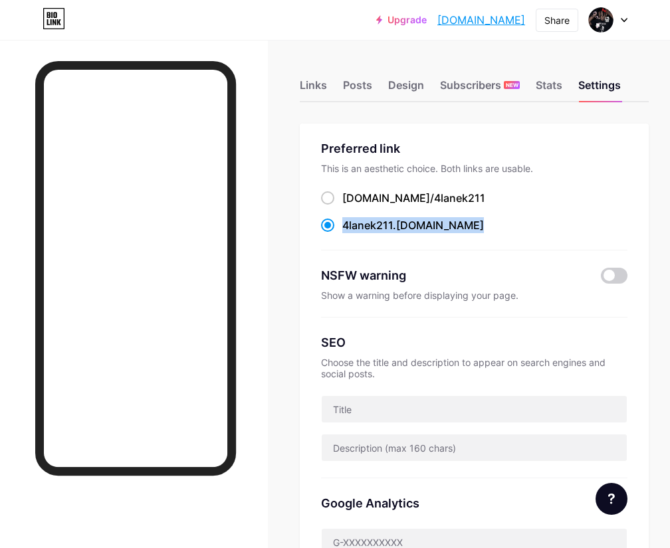
drag, startPoint x: 343, startPoint y: 227, endPoint x: 458, endPoint y: 231, distance: 115.0
click at [458, 231] on div "4lanek211 .[DOMAIN_NAME]" at bounding box center [474, 225] width 306 height 17
copy label "4lanek211 .[DOMAIN_NAME]"
click at [495, 318] on div "SEO Choose the title and description to appear on search engines and social pos…" at bounding box center [474, 398] width 306 height 161
click at [623, 274] on span at bounding box center [614, 276] width 27 height 16
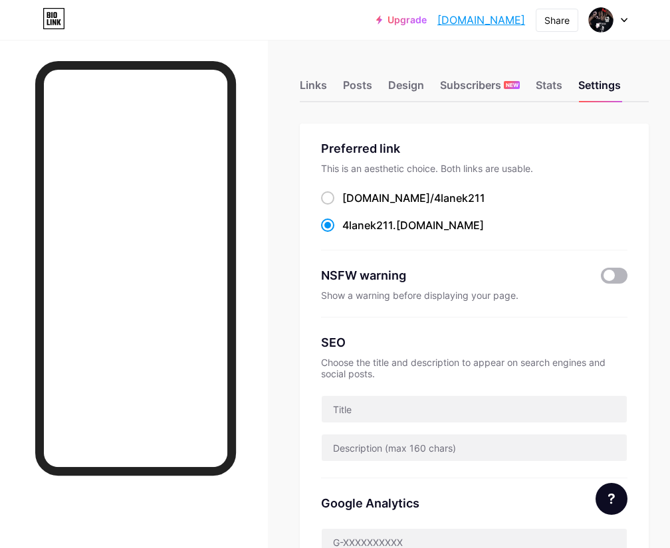
click at [601, 279] on input "checkbox" at bounding box center [601, 279] width 0 height 0
click at [623, 275] on span at bounding box center [614, 276] width 27 height 16
click at [601, 279] on input "checkbox" at bounding box center [601, 279] width 0 height 0
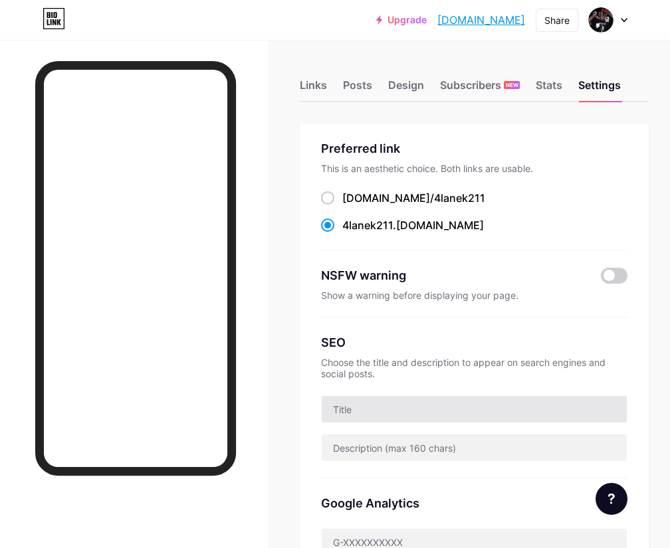
scroll to position [110, 0]
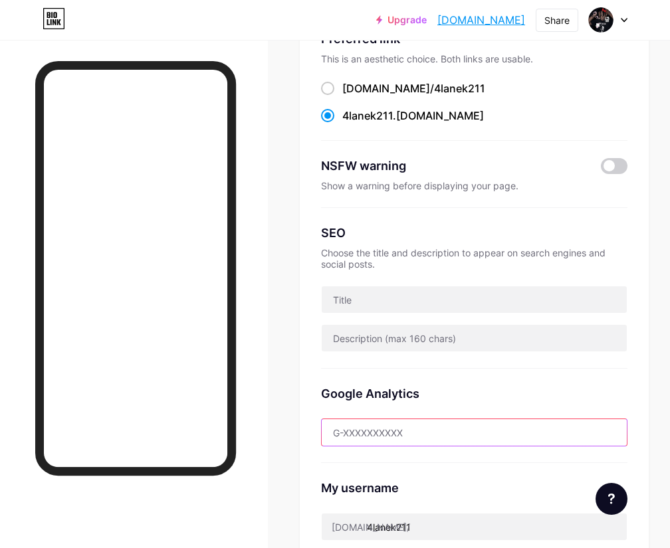
click at [433, 434] on input "text" at bounding box center [474, 432] width 305 height 27
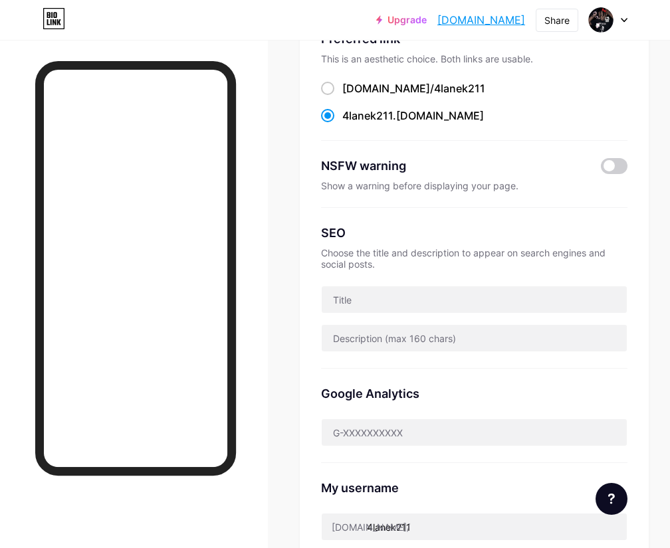
click at [458, 465] on div "My username [DOMAIN_NAME]/ 4lanek211" at bounding box center [474, 502] width 306 height 78
click at [268, 52] on div at bounding box center [134, 314] width 268 height 548
